Goal: Task Accomplishment & Management: Use online tool/utility

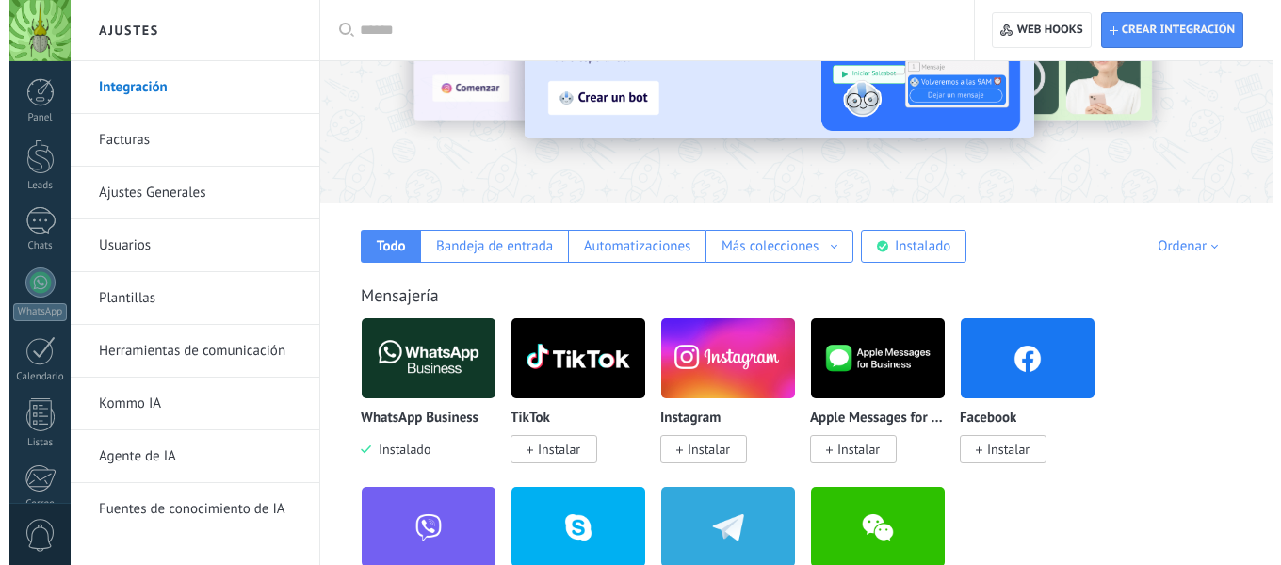
scroll to position [166, 0]
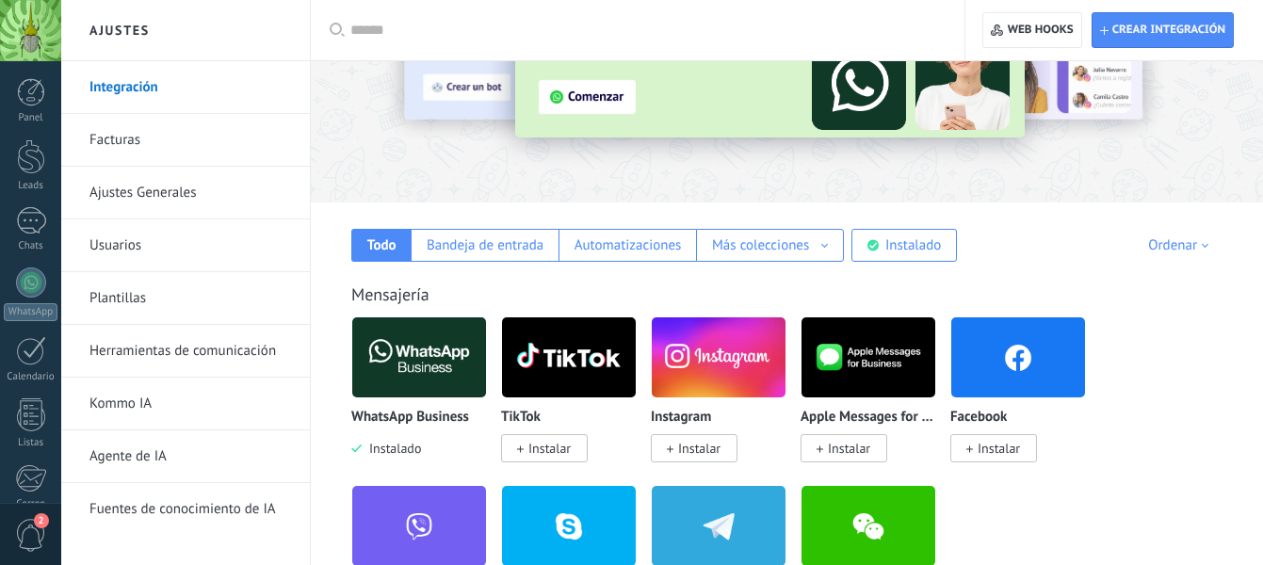
click at [404, 359] on img at bounding box center [419, 357] width 134 height 91
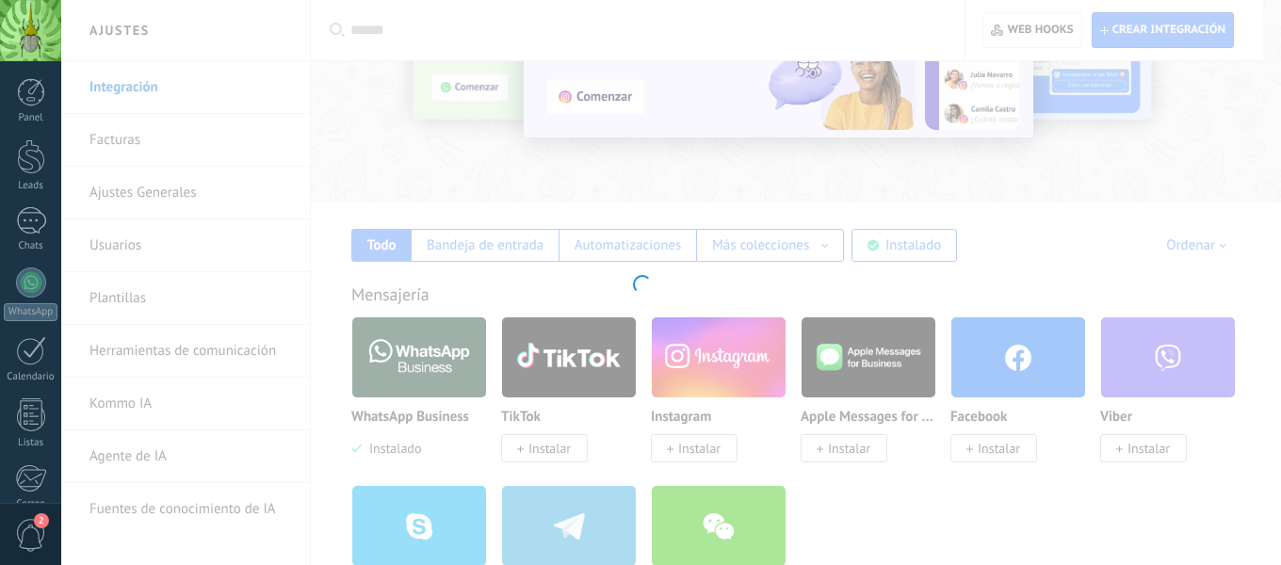
scroll to position [0, 0]
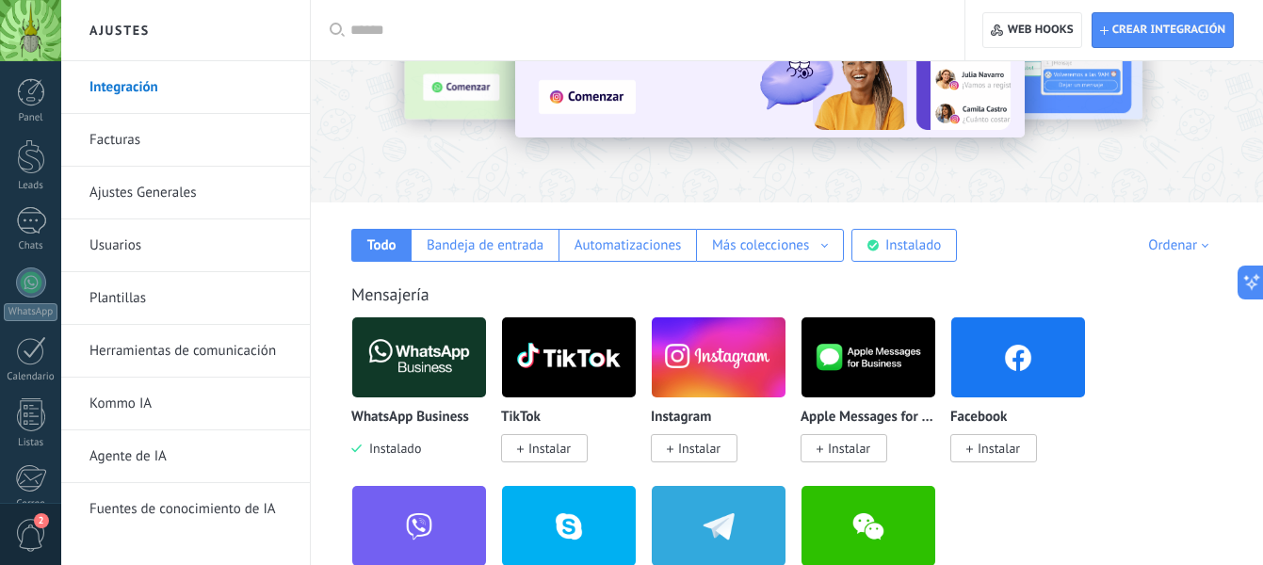
click at [414, 368] on img at bounding box center [419, 357] width 134 height 91
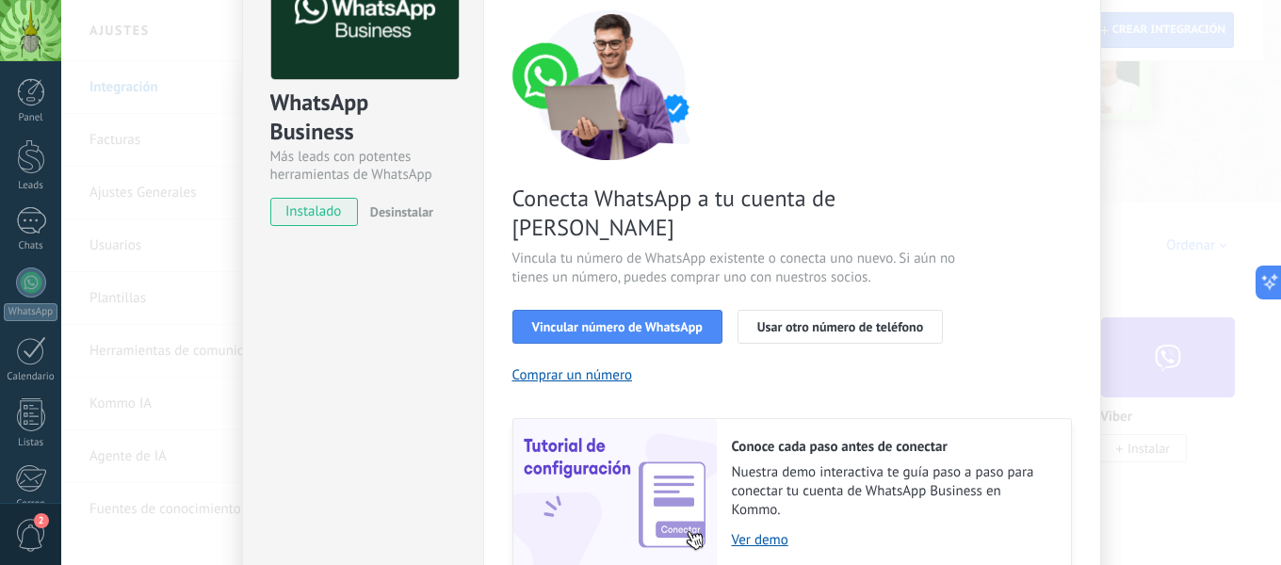
scroll to position [125, 0]
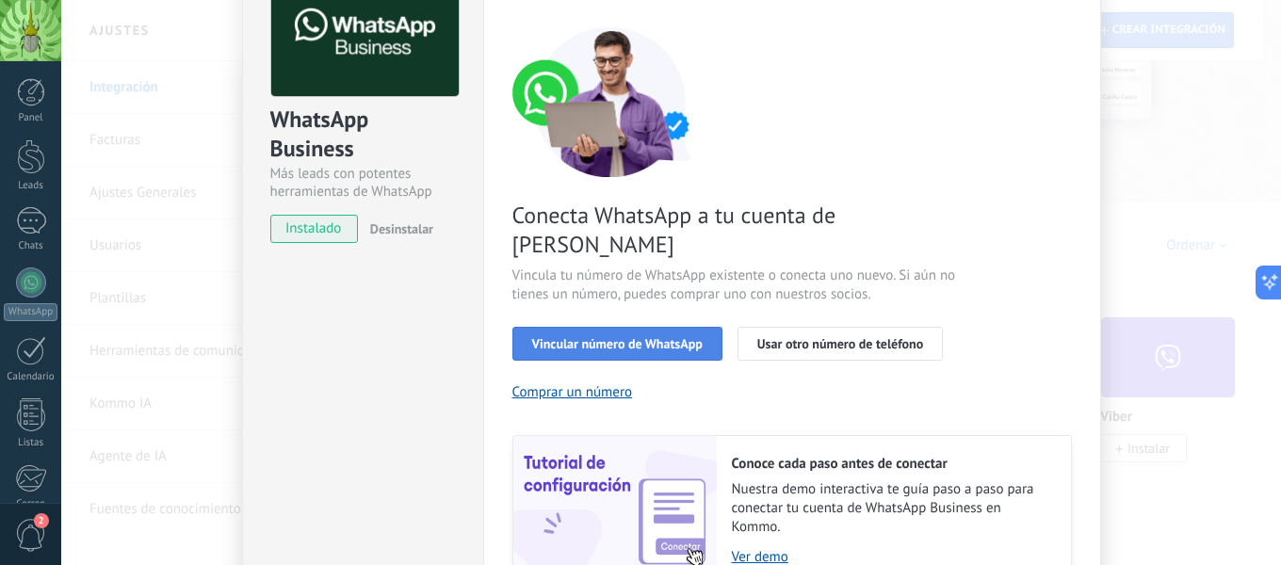
click at [662, 337] on span "Vincular número de WhatsApp" at bounding box center [617, 343] width 171 height 13
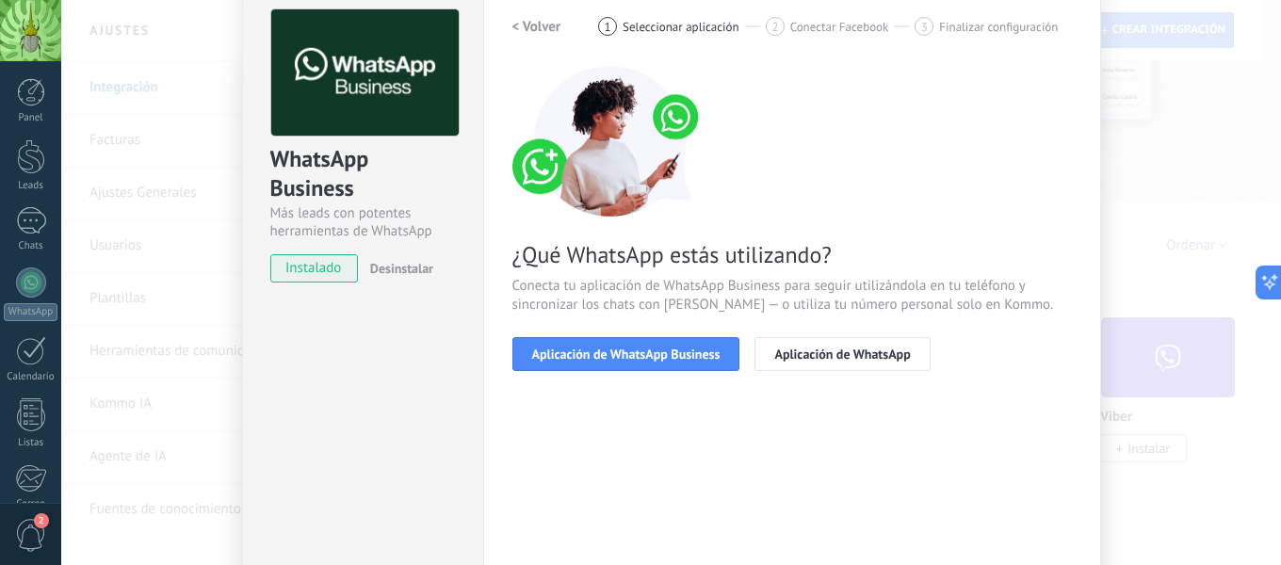
scroll to position [81, 0]
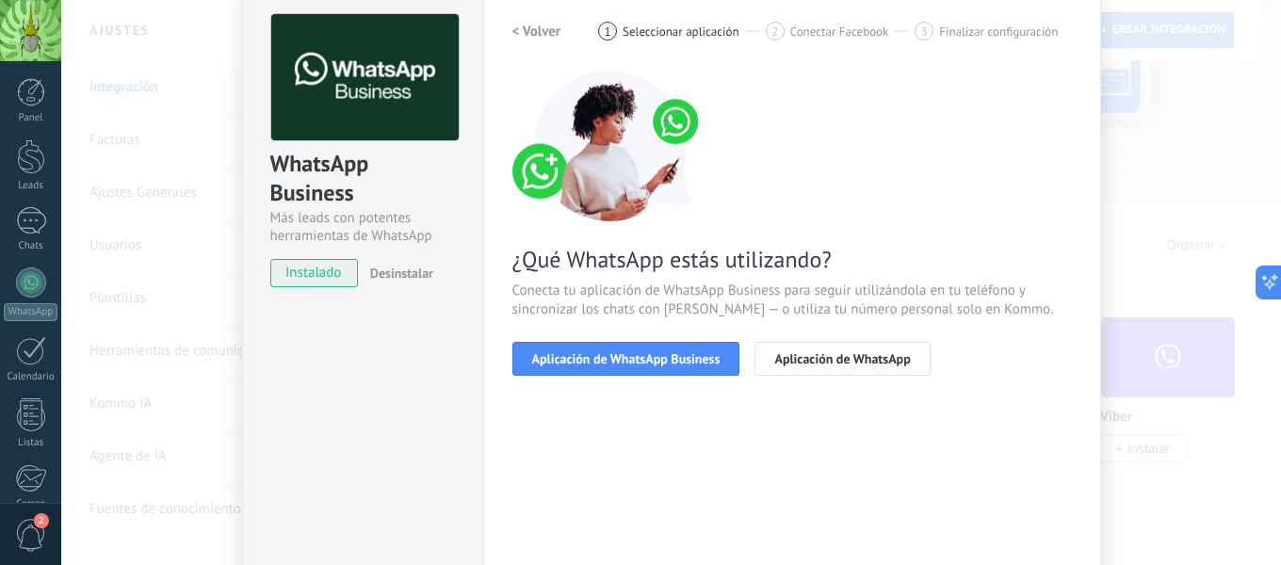
click at [524, 26] on h2 "< Volver" at bounding box center [536, 32] width 49 height 18
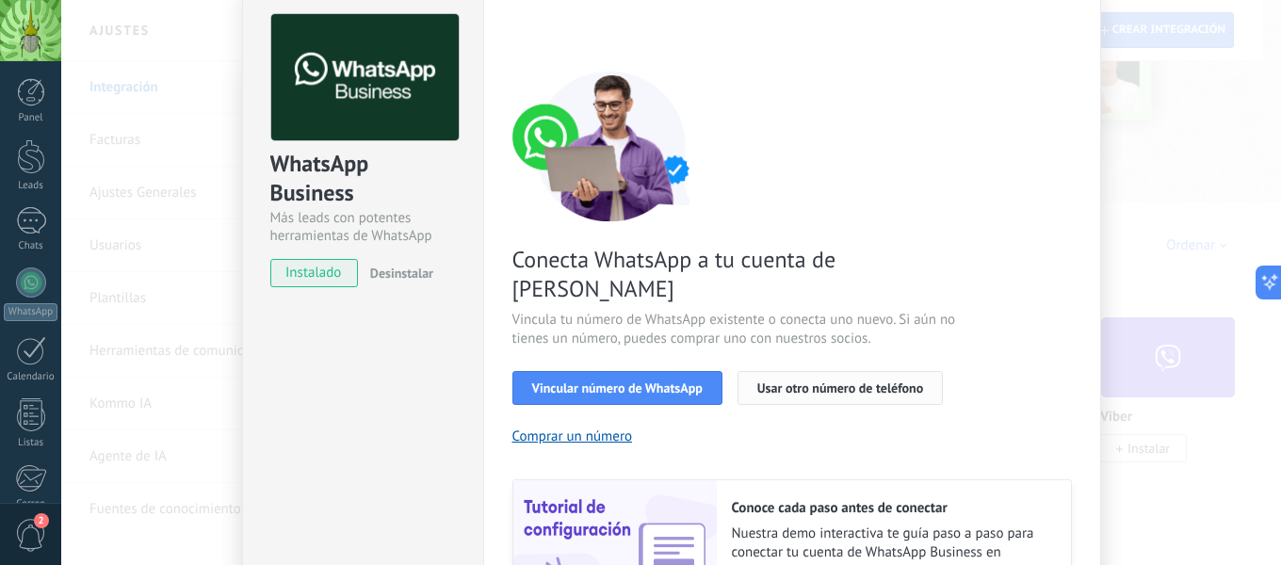
click at [841, 382] on span "Usar otro número de teléfono" at bounding box center [840, 388] width 166 height 13
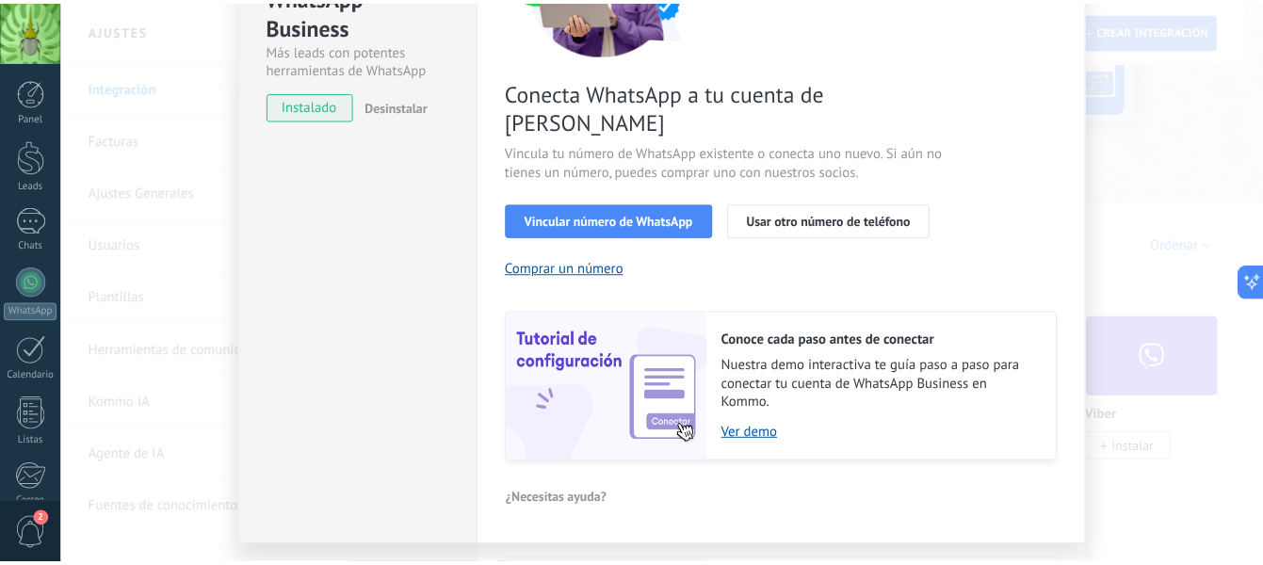
scroll to position [0, 0]
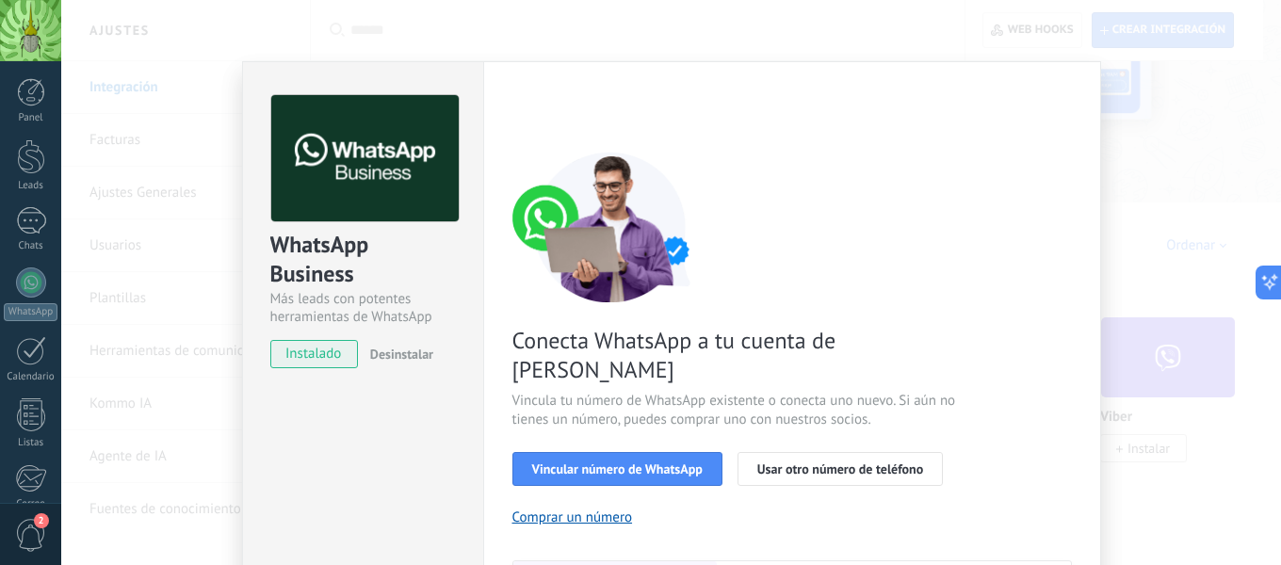
click at [160, 161] on div "WhatsApp Business Más leads con potentes herramientas de WhatsApp instalado Des…" at bounding box center [671, 282] width 1220 height 565
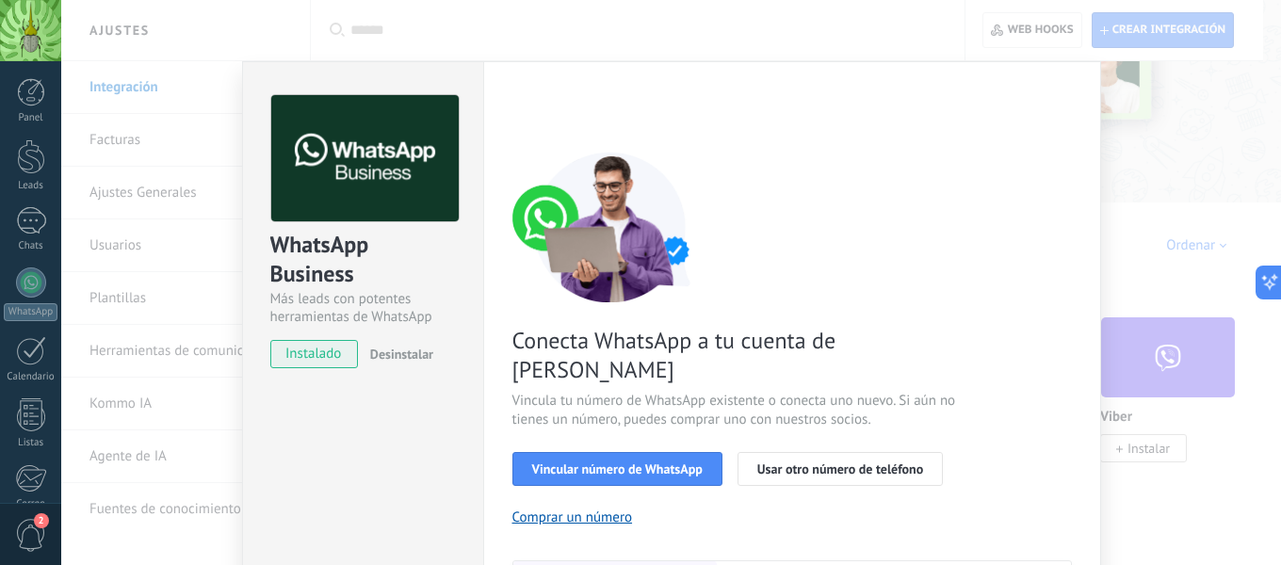
click at [1179, 267] on div "WhatsApp Business Más leads con potentes herramientas de WhatsApp instalado Des…" at bounding box center [671, 282] width 1220 height 565
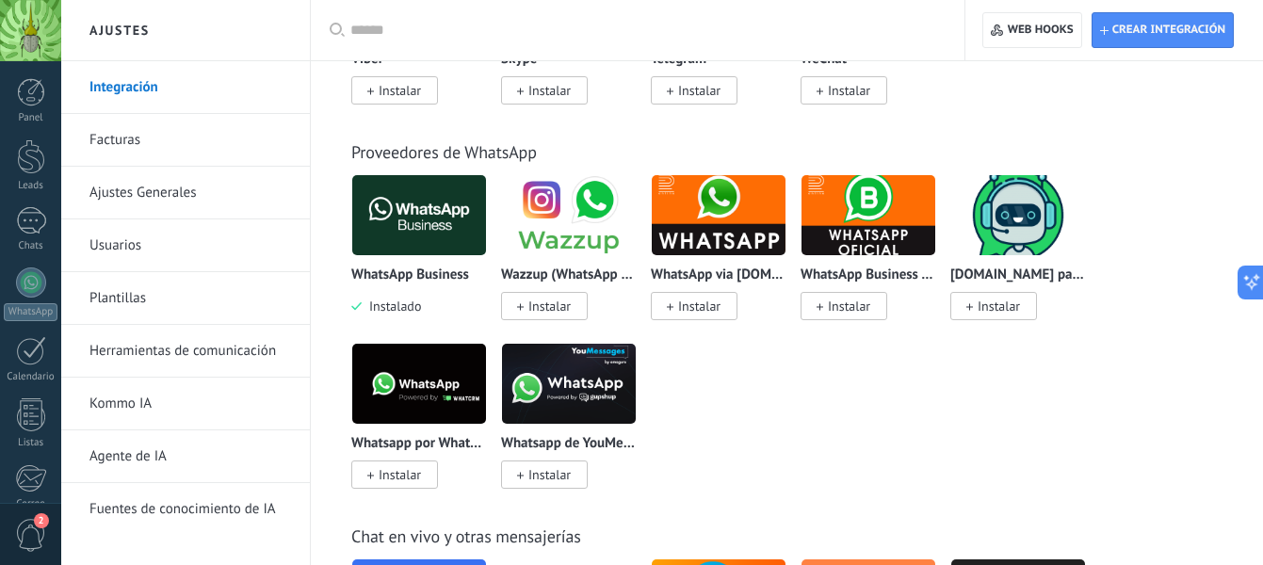
scroll to position [693, 0]
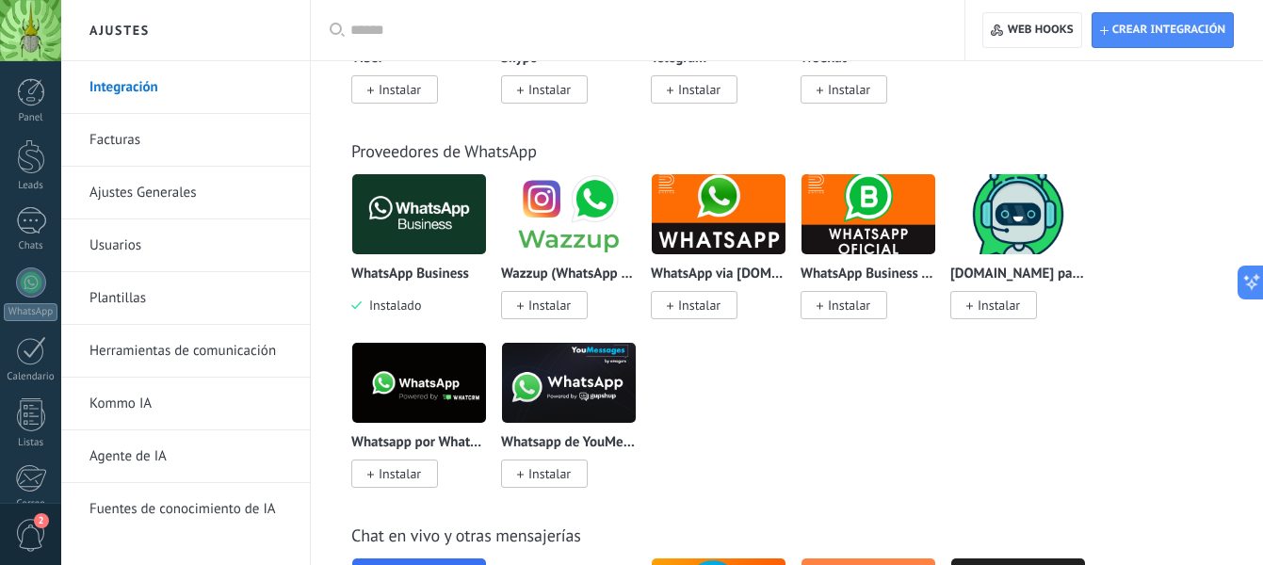
click at [480, 19] on div at bounding box center [644, 30] width 588 height 60
click at [385, 39] on input "text" at bounding box center [644, 31] width 588 height 20
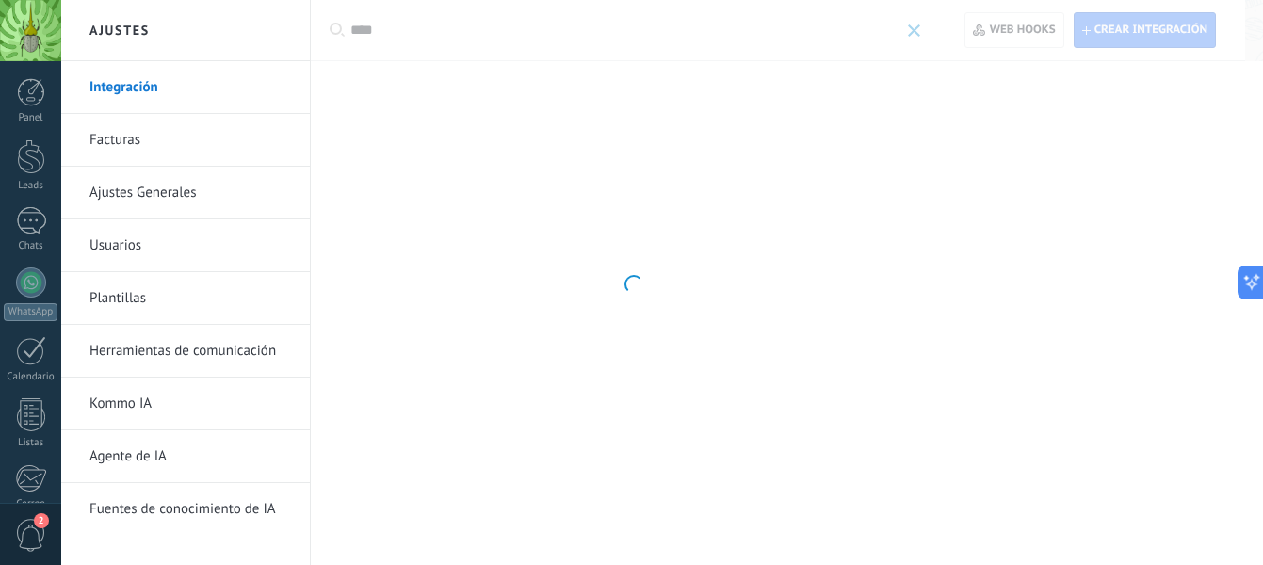
scroll to position [0, 0]
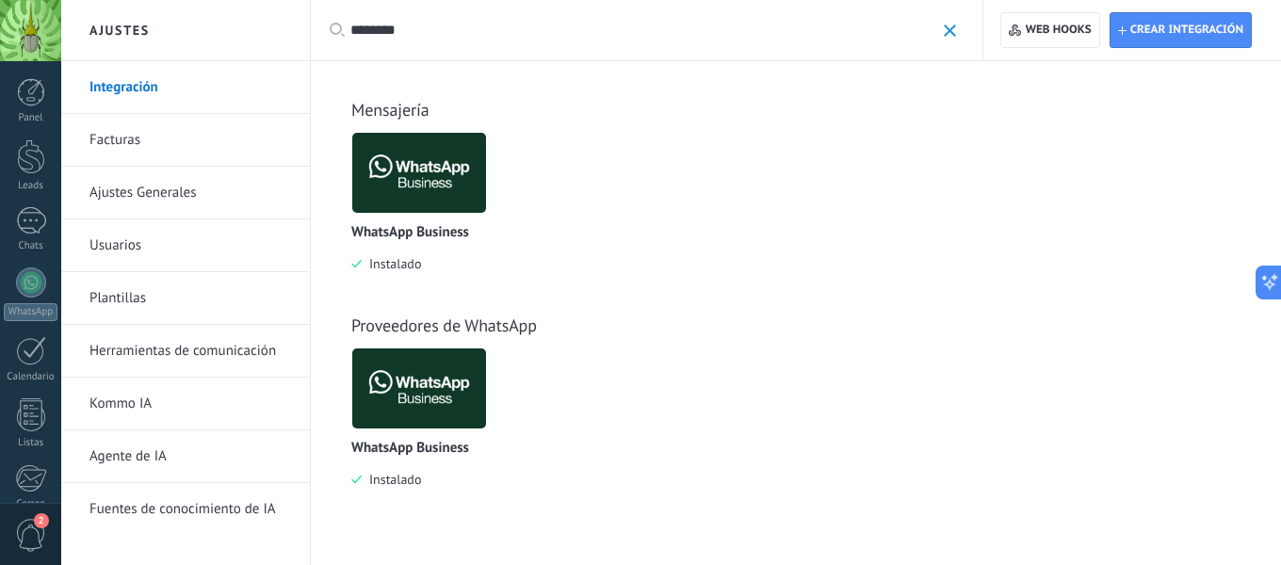
click at [385, 29] on input "********" at bounding box center [642, 31] width 584 height 20
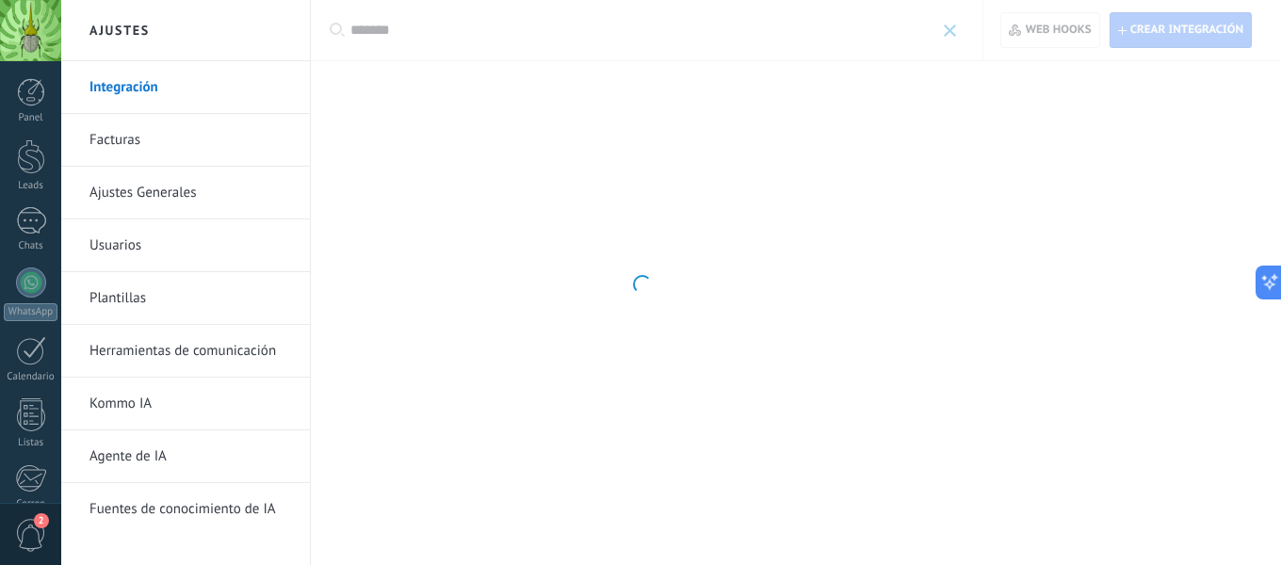
click at [424, 32] on div at bounding box center [640, 282] width 1281 height 565
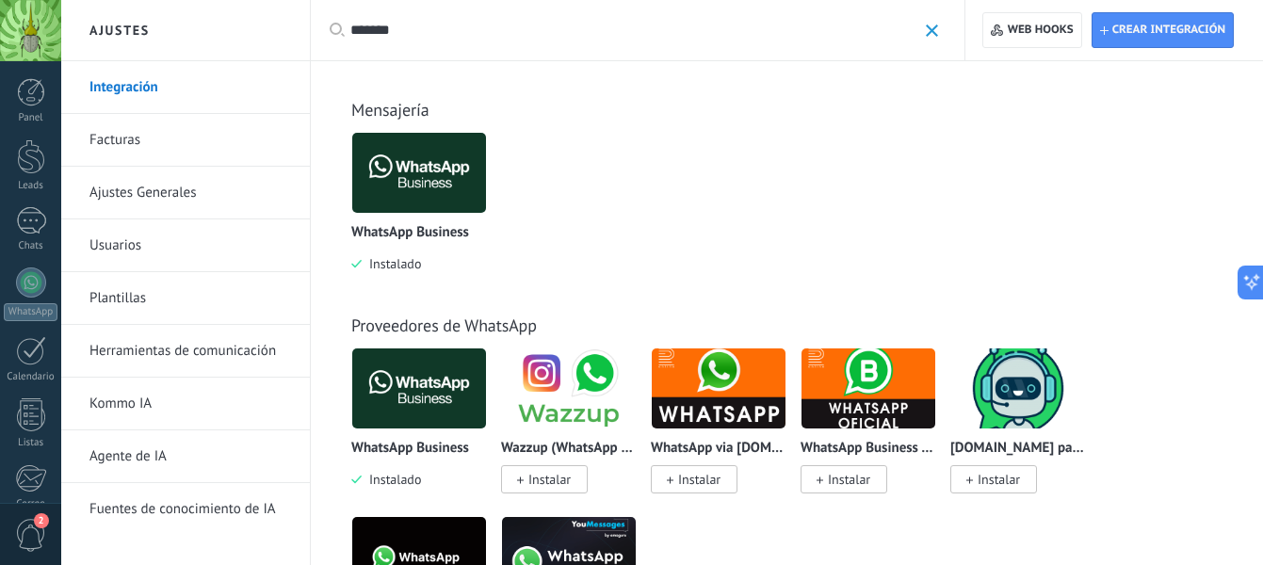
click at [427, 27] on input "*******" at bounding box center [633, 31] width 566 height 20
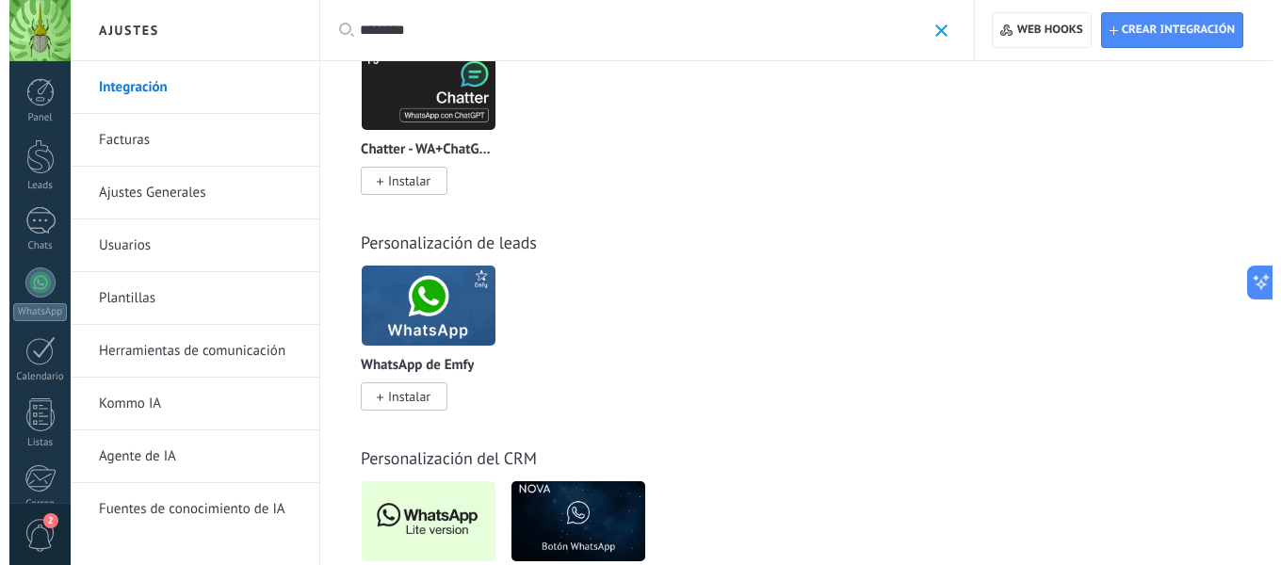
scroll to position [790, 0]
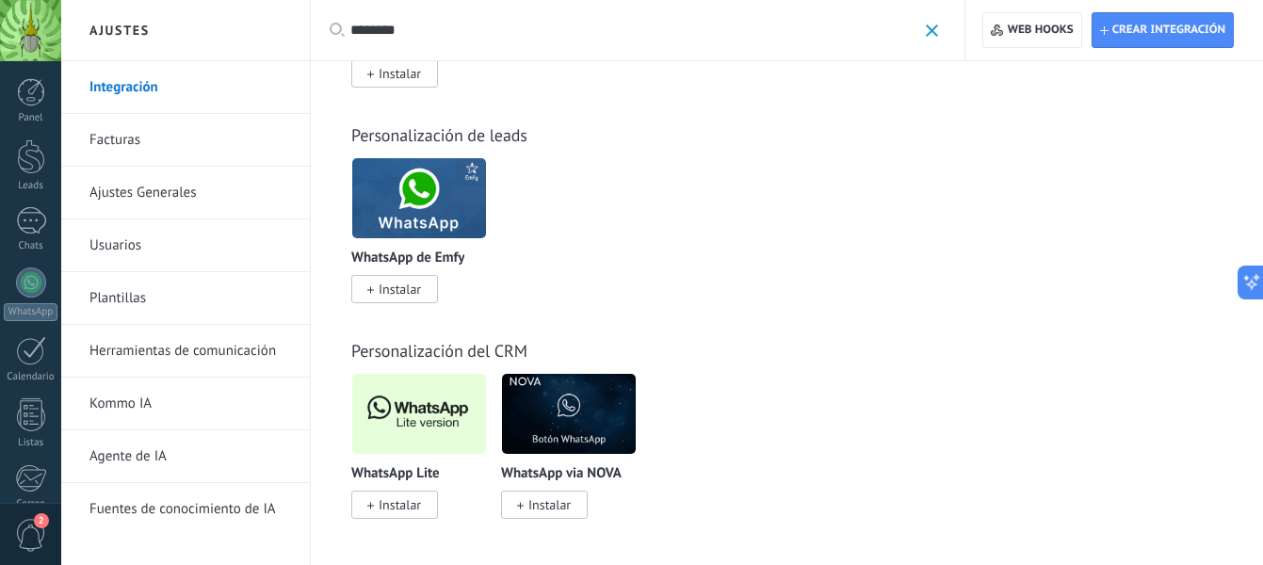
type input "********"
click at [409, 500] on span "Instalar" at bounding box center [400, 504] width 42 height 17
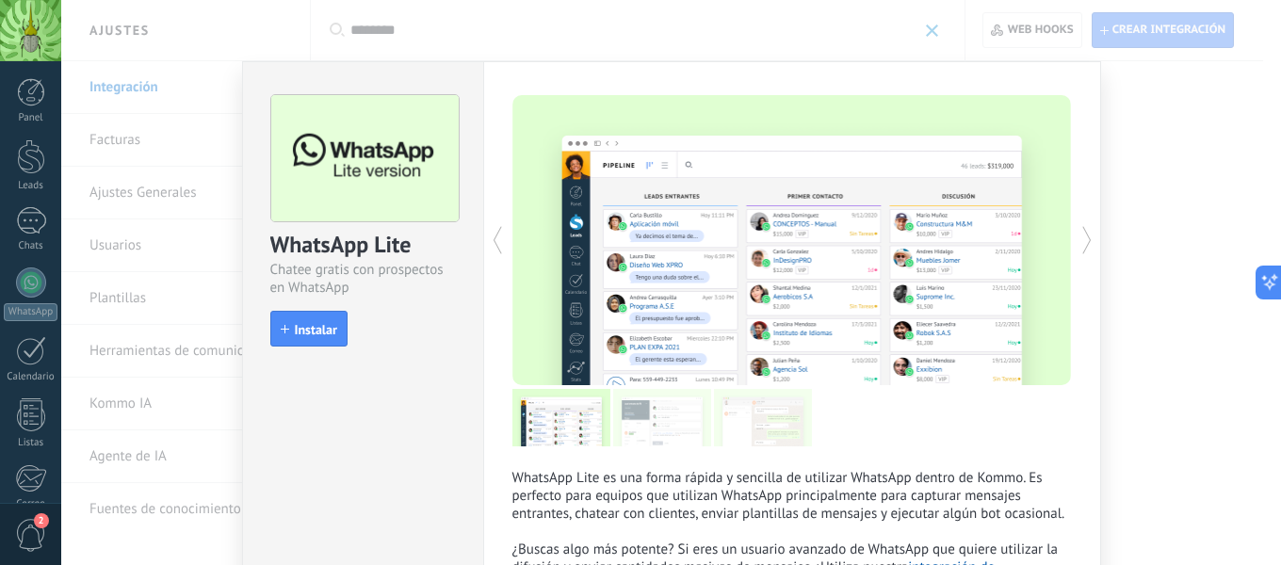
drag, startPoint x: 531, startPoint y: 293, endPoint x: 422, endPoint y: 404, distance: 155.9
click at [422, 404] on div "WhatsApp Lite Chatee gratis con prospectos en WhatsApp install Instalar WhatsAp…" at bounding box center [671, 355] width 859 height 588
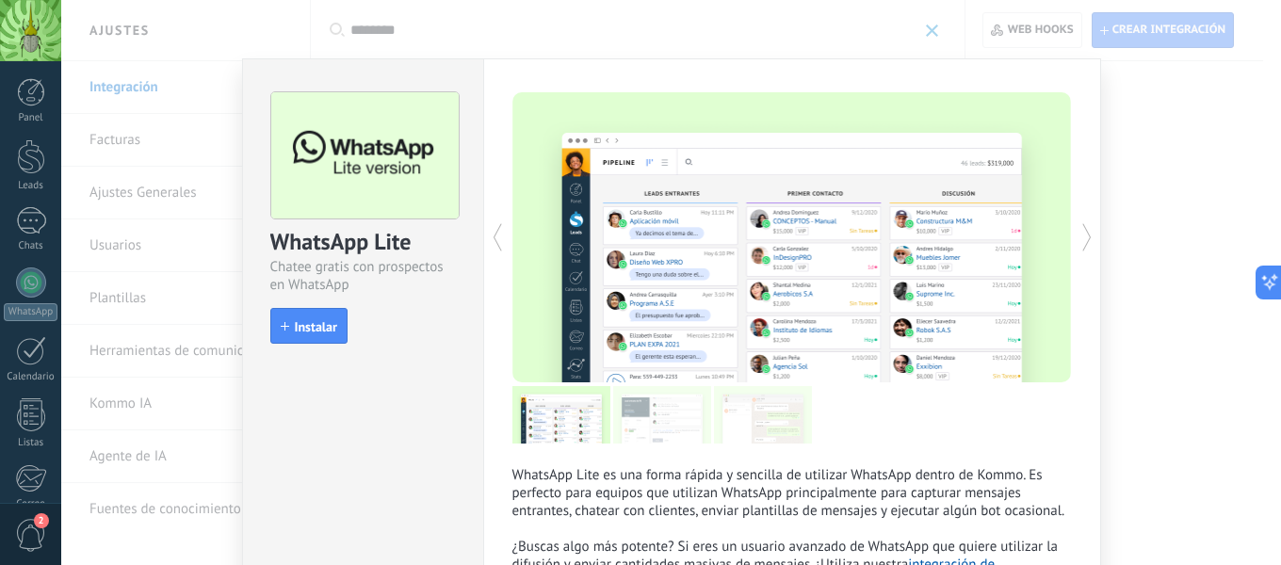
scroll to position [0, 0]
